Goal: Information Seeking & Learning: Learn about a topic

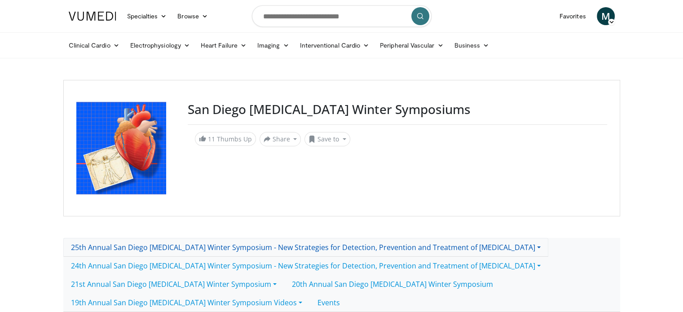
click at [146, 247] on link "25th Annual San Diego [MEDICAL_DATA] Winter Symposium - New Strategies for Dete…" at bounding box center [305, 247] width 485 height 19
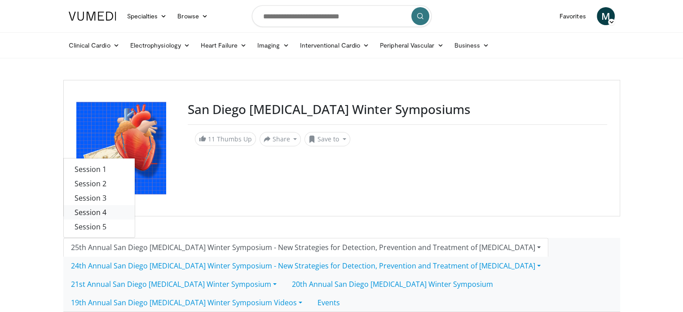
click at [102, 213] on link "Session 4" at bounding box center [99, 212] width 71 height 14
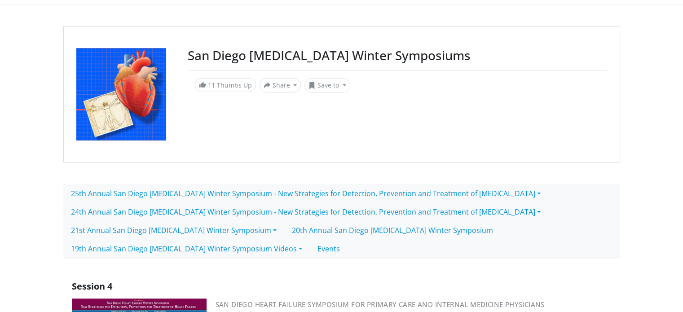
scroll to position [24, 0]
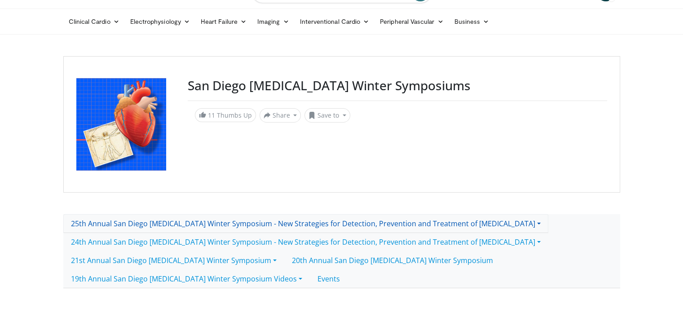
click at [92, 225] on link "25th Annual San Diego [MEDICAL_DATA] Winter Symposium - New Strategies for Dete…" at bounding box center [305, 223] width 485 height 19
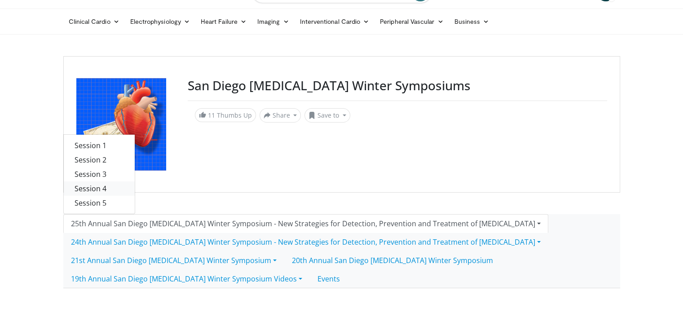
click at [102, 190] on link "Session 4" at bounding box center [99, 188] width 71 height 14
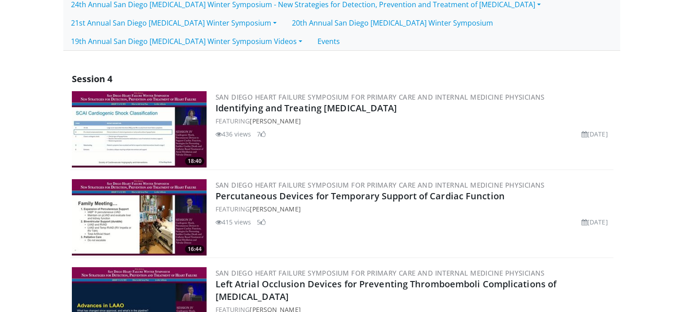
scroll to position [15, 0]
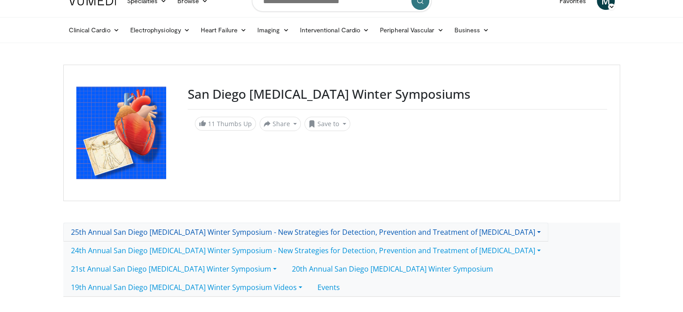
click at [134, 232] on link "25th Annual San Diego [MEDICAL_DATA] Winter Symposium - New Strategies for Dete…" at bounding box center [305, 232] width 485 height 19
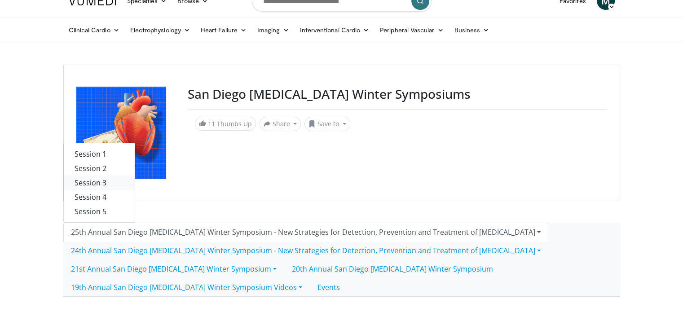
click at [98, 182] on link "Session 3" at bounding box center [99, 183] width 71 height 14
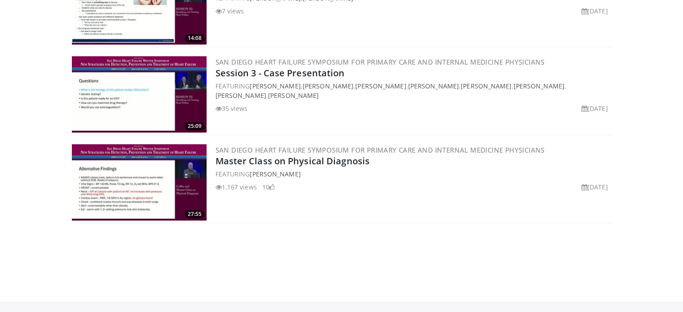
scroll to position [919, 0]
